Goal: Task Accomplishment & Management: Complete application form

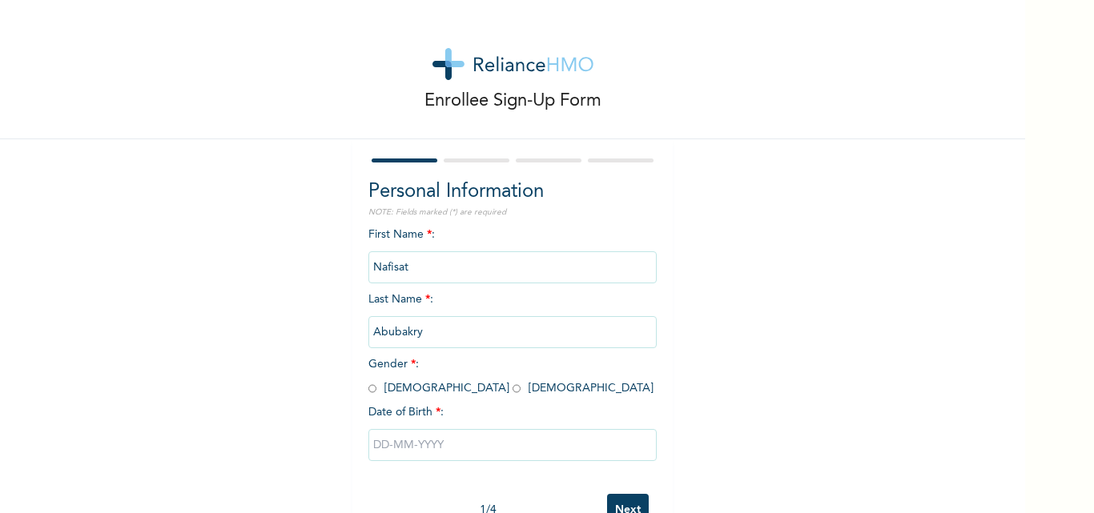
click at [513, 389] on input "radio" at bounding box center [517, 388] width 8 height 15
radio input "true"
click at [390, 450] on input "text" at bounding box center [512, 445] width 288 height 32
select select "8"
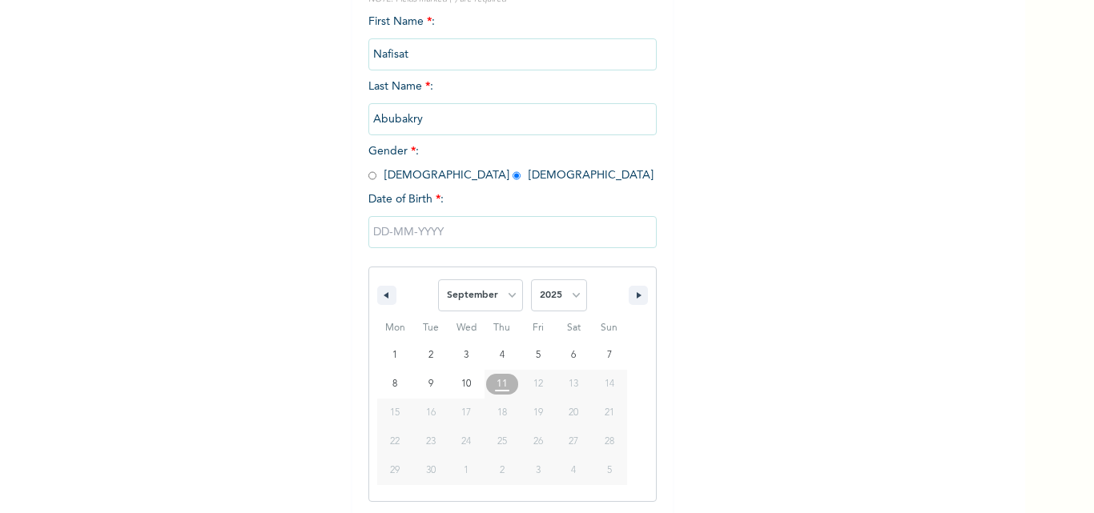
scroll to position [215, 0]
click at [562, 298] on select "2025 2024 2023 2022 2021 2020 2019 2018 2017 2016 2015 2014 2013 2012 2011 2010…" at bounding box center [559, 294] width 56 height 32
select select "1996"
click at [531, 279] on select "2025 2024 2023 2022 2021 2020 2019 2018 2017 2016 2015 2014 2013 2012 2011 2010…" at bounding box center [559, 294] width 56 height 32
click at [509, 293] on select "January February March April May June July August September October November De…" at bounding box center [480, 294] width 85 height 32
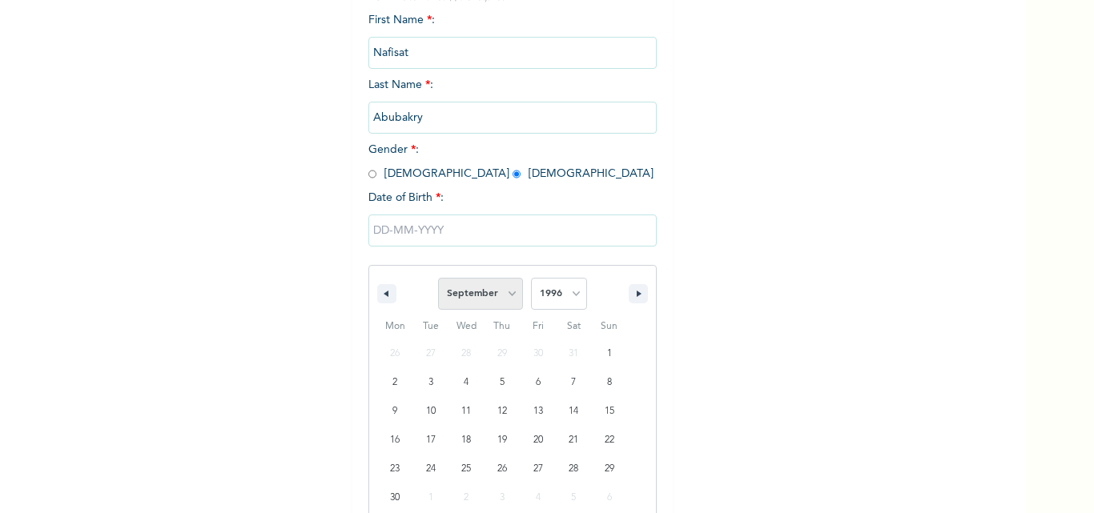
select select "0"
click at [438, 279] on select "January February March April May June July August September October November De…" at bounding box center [480, 294] width 85 height 32
type input "[DATE]"
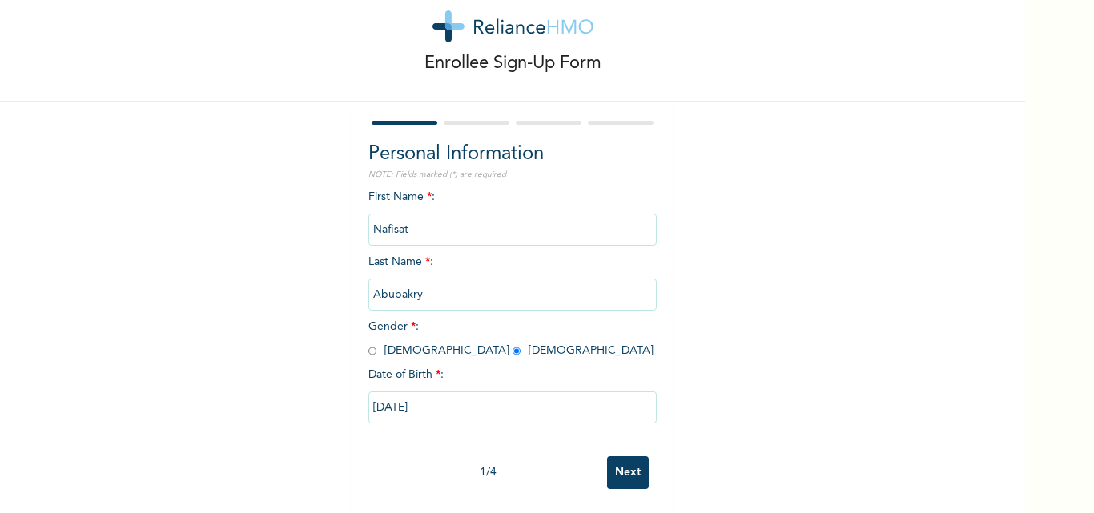
click at [621, 461] on input "Next" at bounding box center [628, 473] width 42 height 33
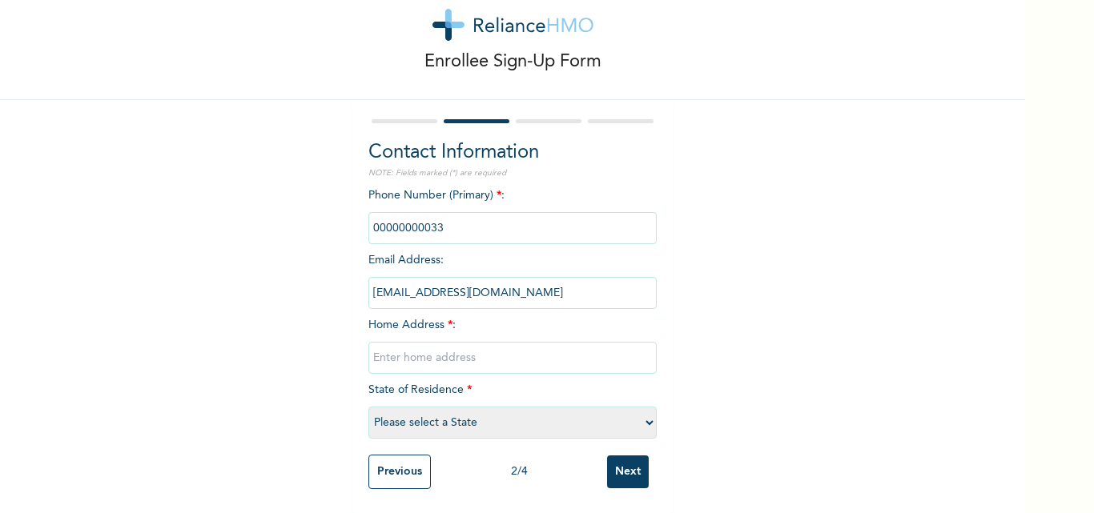
click at [449, 219] on input "phone" at bounding box center [512, 228] width 288 height 32
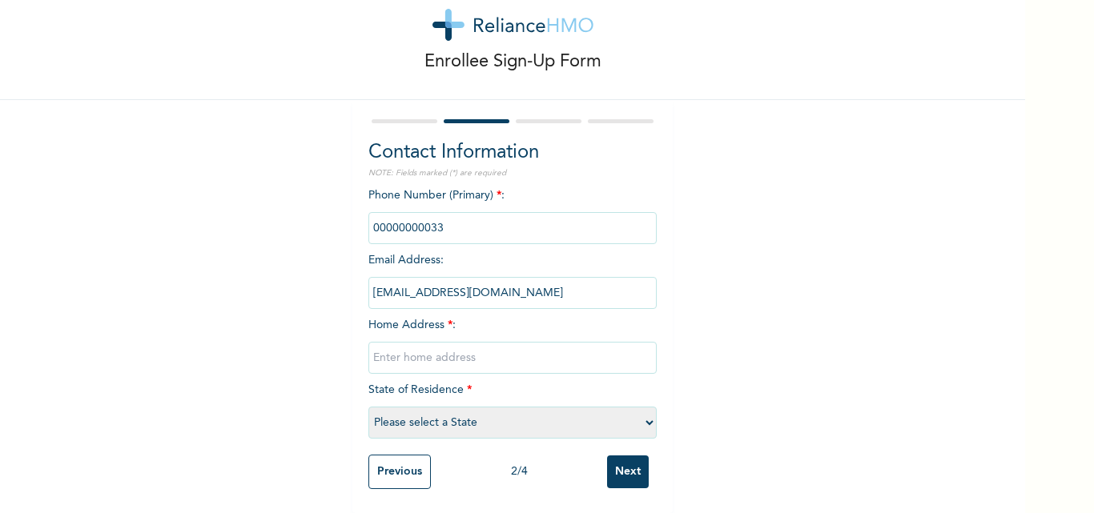
click at [722, 266] on div "Enrollee Sign-Up Form Contact Information NOTE: Fields marked (*) are required …" at bounding box center [512, 237] width 1025 height 553
click at [482, 215] on input "phone" at bounding box center [512, 228] width 288 height 32
click at [501, 344] on input "text" at bounding box center [512, 358] width 288 height 32
type input "D37, [GEOGRAPHIC_DATA]"
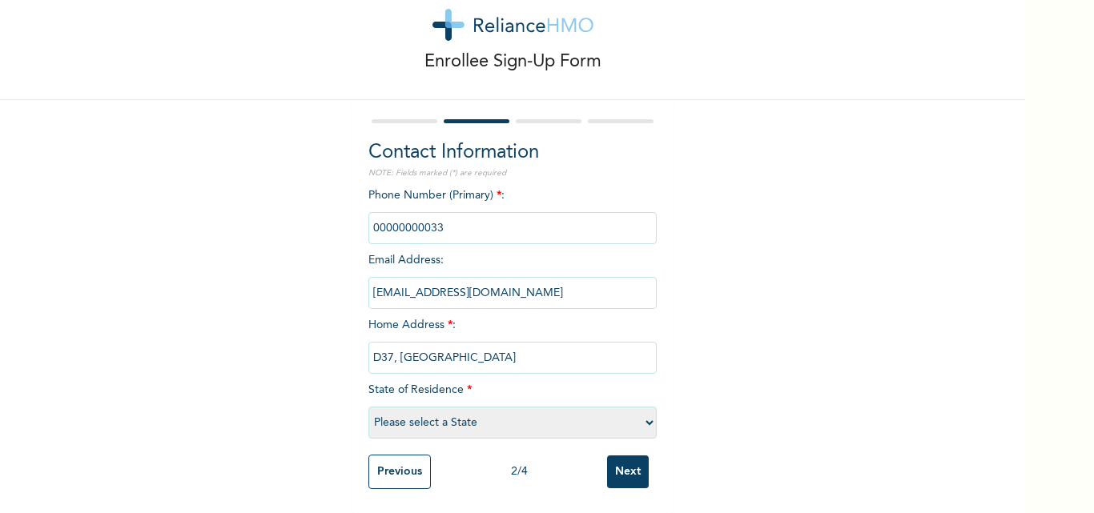
click at [463, 412] on select "Please select a State [PERSON_NAME] (FCT) [PERSON_NAME] Ibom [GEOGRAPHIC_DATA] …" at bounding box center [512, 423] width 288 height 32
select select "15"
click at [368, 407] on select "Please select a State [PERSON_NAME] (FCT) [PERSON_NAME] Ibom [GEOGRAPHIC_DATA] …" at bounding box center [512, 423] width 288 height 32
click at [395, 218] on input "phone" at bounding box center [512, 228] width 288 height 32
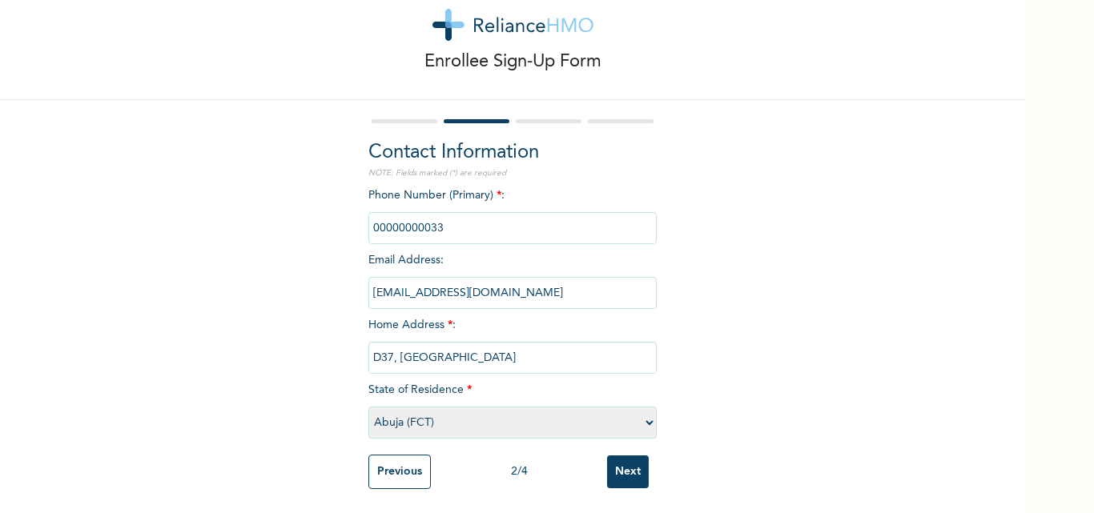
click at [395, 218] on input "phone" at bounding box center [512, 228] width 288 height 32
click at [616, 456] on input "Next" at bounding box center [628, 472] width 42 height 33
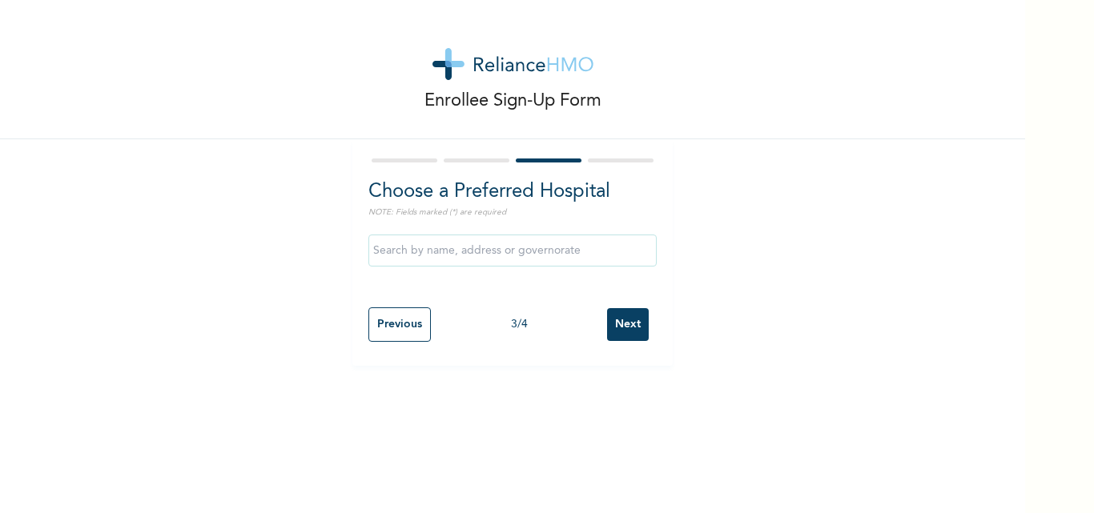
scroll to position [0, 0]
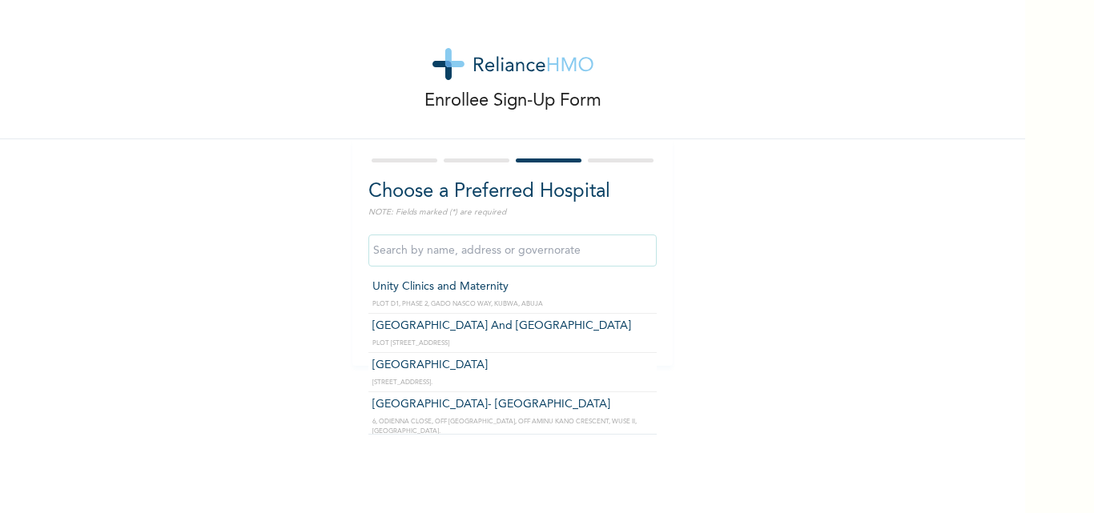
click at [433, 246] on input "text" at bounding box center [512, 251] width 288 height 32
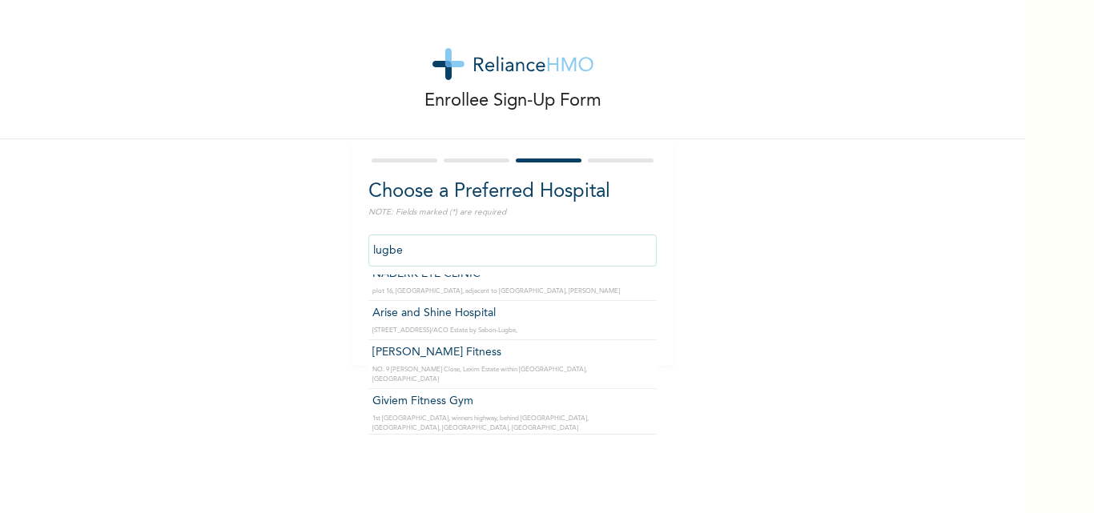
scroll to position [337, 0]
type input "Arise and Shine Hospital"
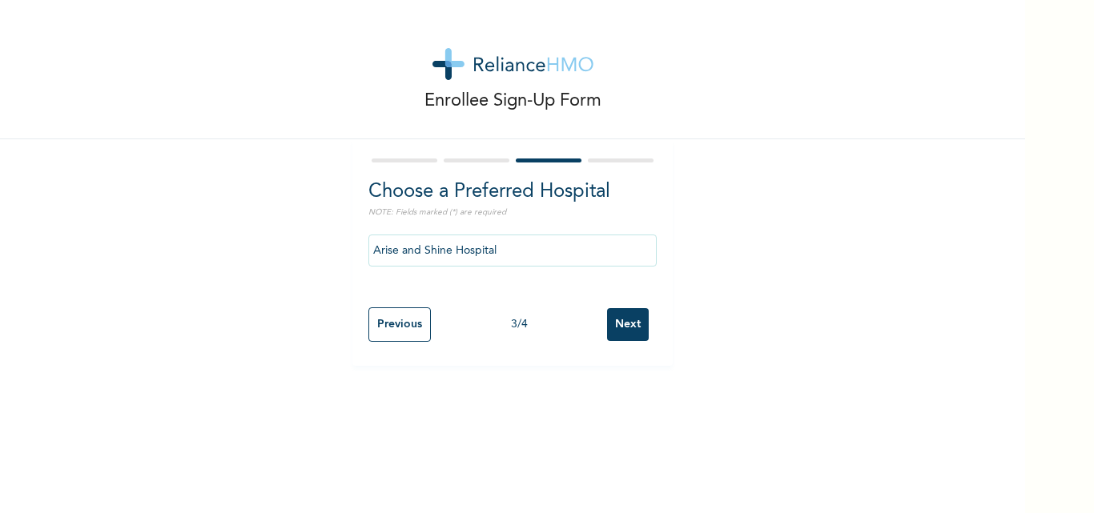
click at [620, 325] on input "Next" at bounding box center [628, 324] width 42 height 33
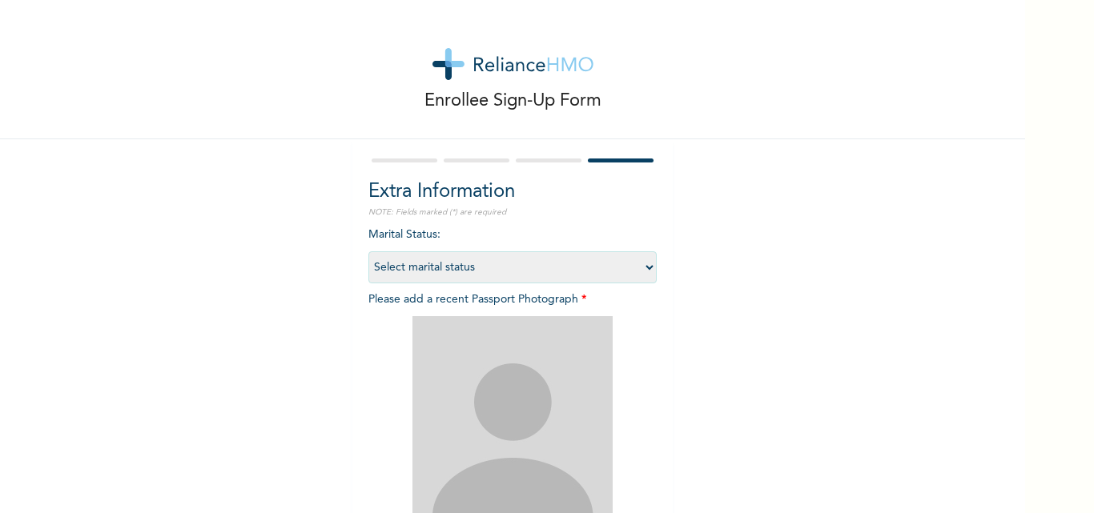
click at [546, 160] on div at bounding box center [549, 161] width 66 height 4
click at [517, 278] on select "Select marital status [DEMOGRAPHIC_DATA] Married [DEMOGRAPHIC_DATA] Widow/[DEMO…" at bounding box center [512, 268] width 288 height 32
select select "1"
click at [368, 252] on select "Select marital status [DEMOGRAPHIC_DATA] Married [DEMOGRAPHIC_DATA] Widow/[DEMO…" at bounding box center [512, 268] width 288 height 32
click at [506, 371] on img at bounding box center [513, 416] width 200 height 200
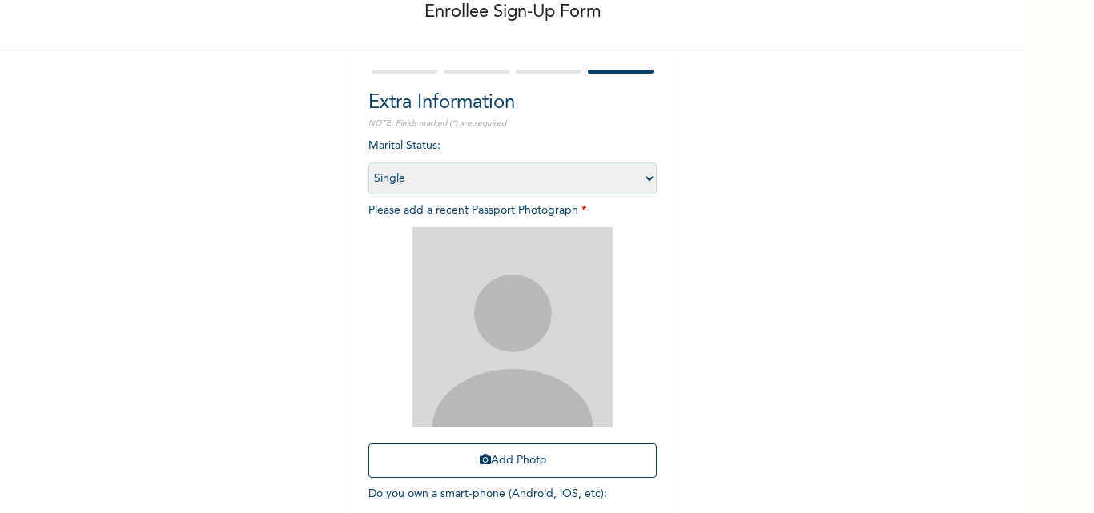
scroll to position [114, 0]
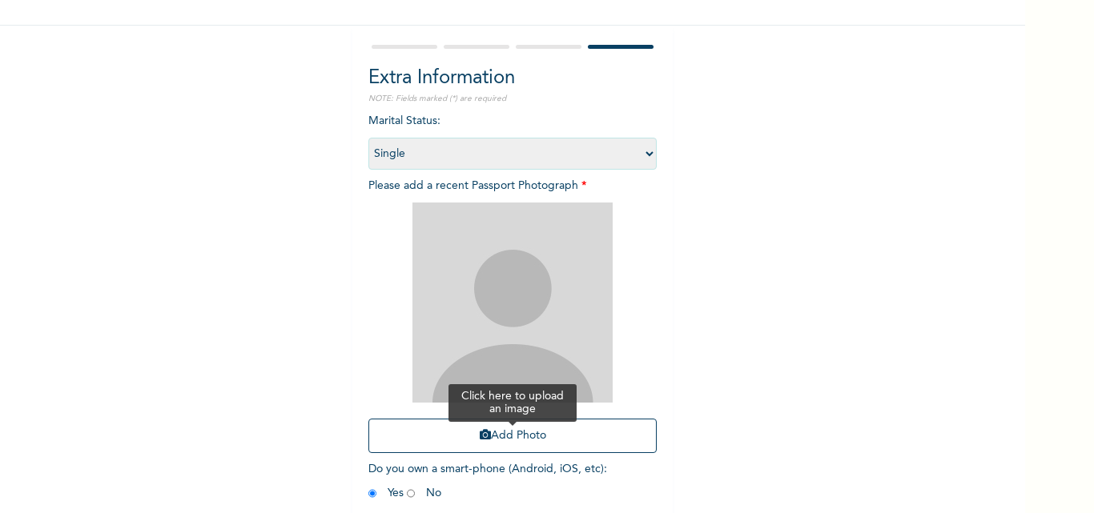
click at [505, 430] on button "Add Photo" at bounding box center [512, 436] width 288 height 34
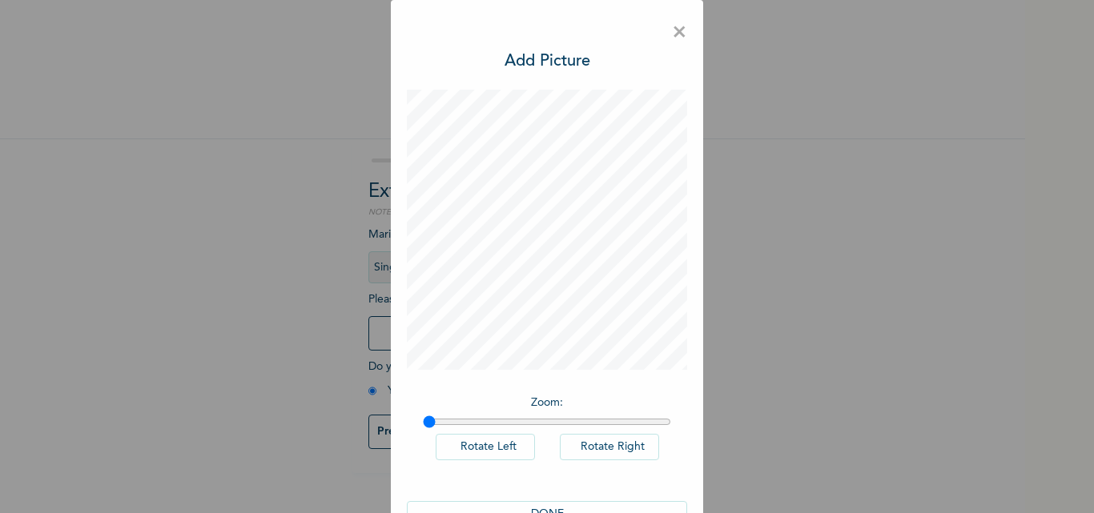
click at [551, 507] on button "DONE" at bounding box center [547, 514] width 280 height 26
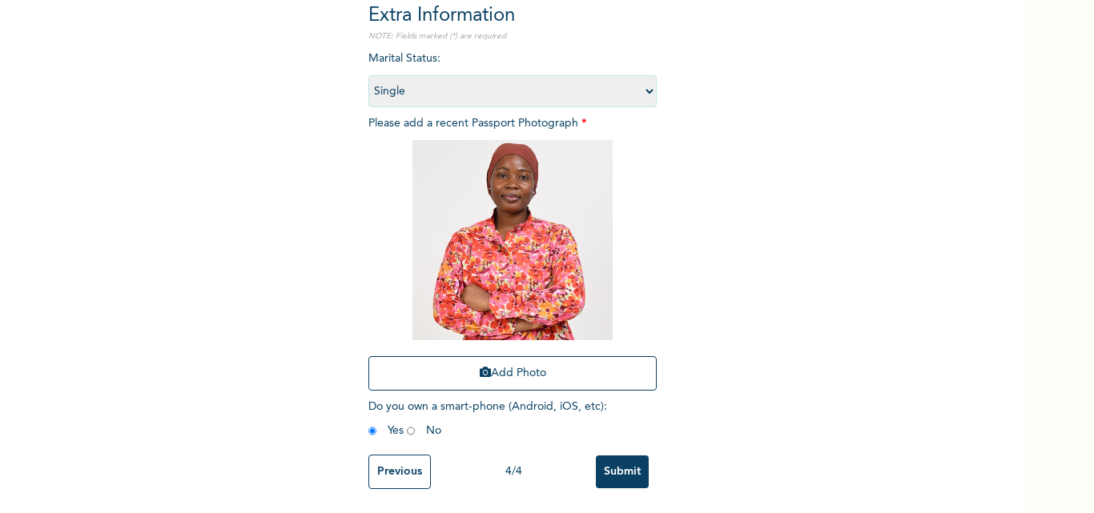
scroll to position [188, 0]
click at [604, 465] on input "Submit" at bounding box center [622, 472] width 53 height 33
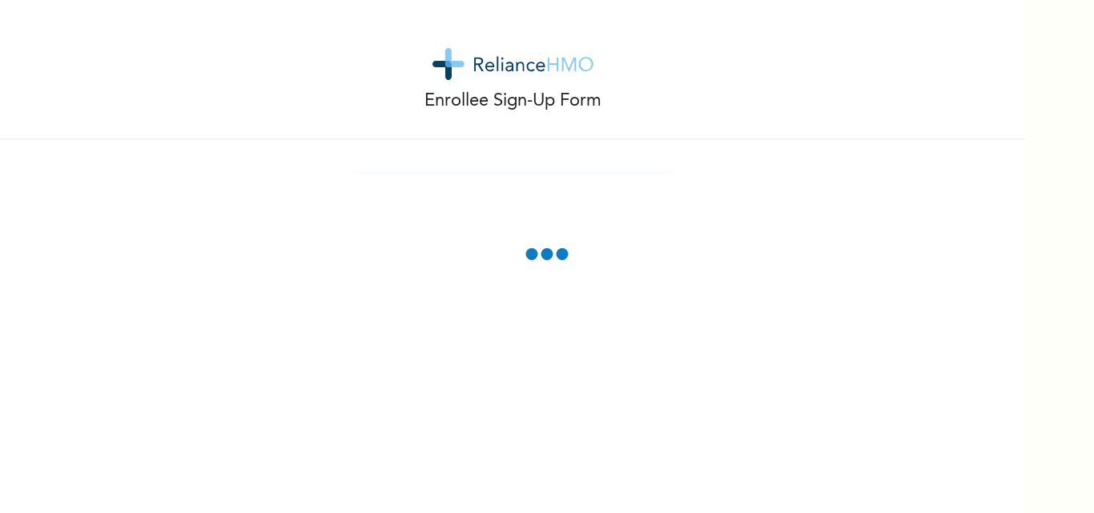
scroll to position [0, 0]
